Goal: Find specific page/section: Find specific page/section

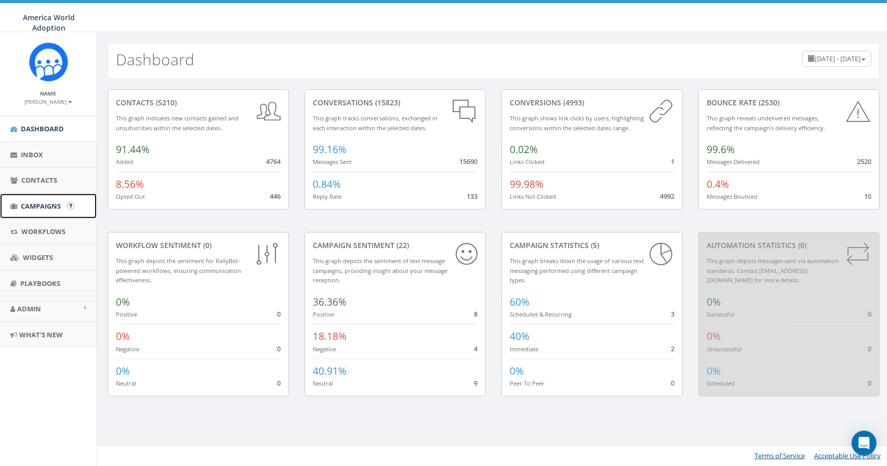
click at [47, 212] on link "Campaigns" at bounding box center [48, 206] width 97 height 25
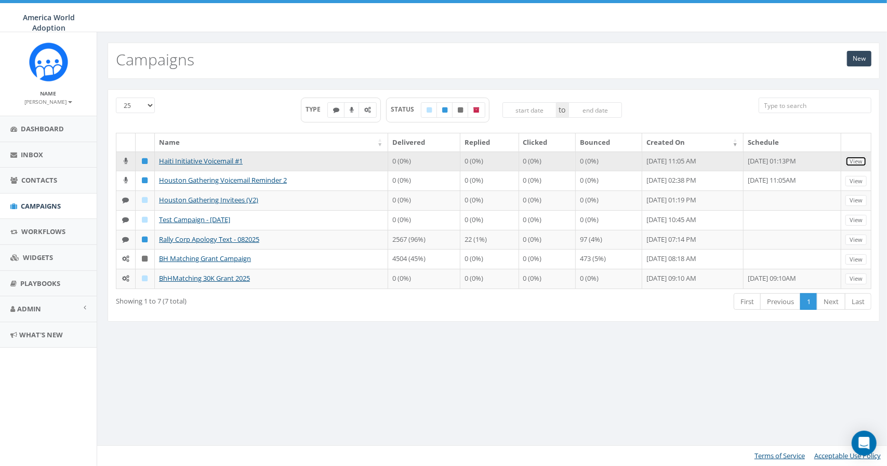
click at [857, 159] on link "View" at bounding box center [855, 161] width 21 height 11
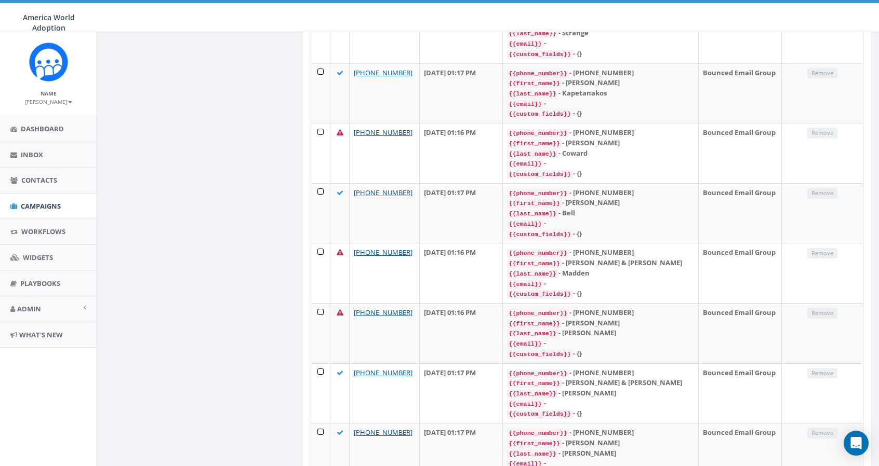
scroll to position [1216, 0]
